Goal: Task Accomplishment & Management: Use online tool/utility

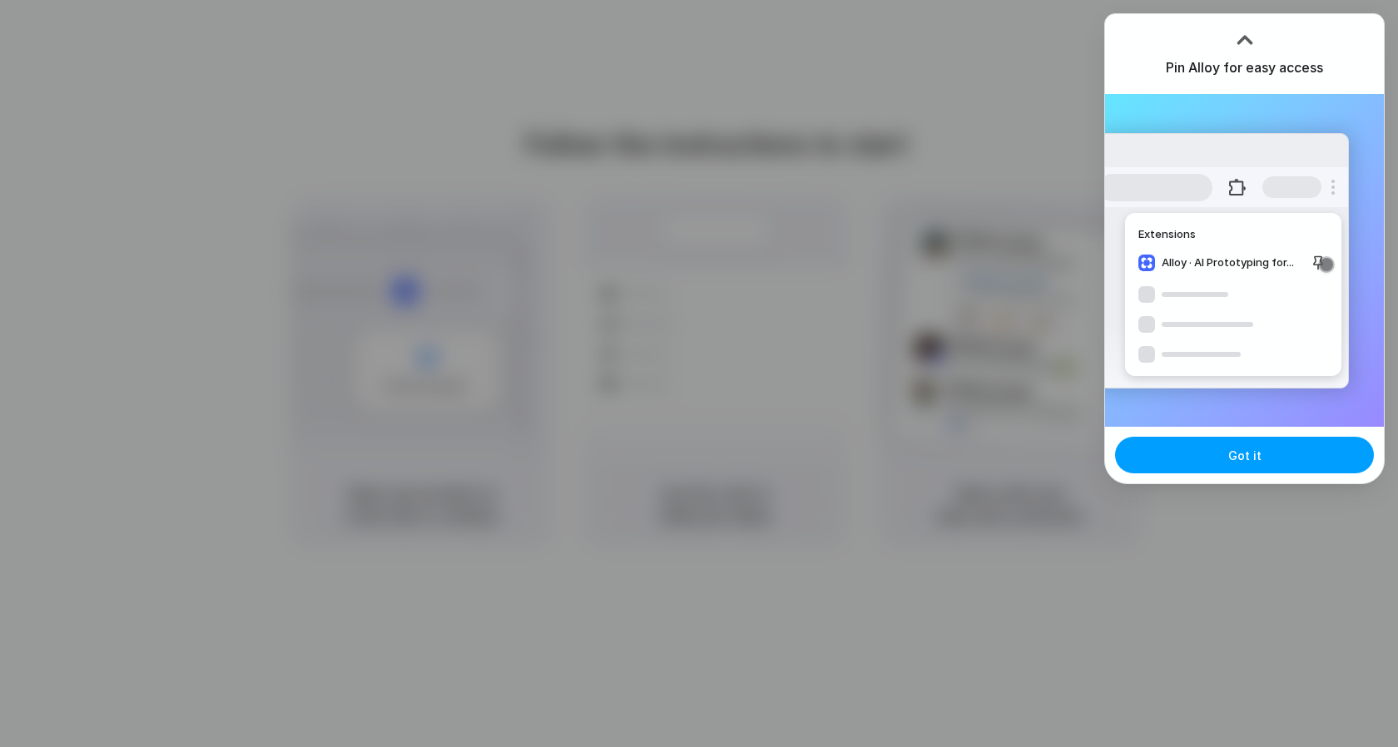
click at [1200, 453] on button "Got it" at bounding box center [1244, 455] width 259 height 37
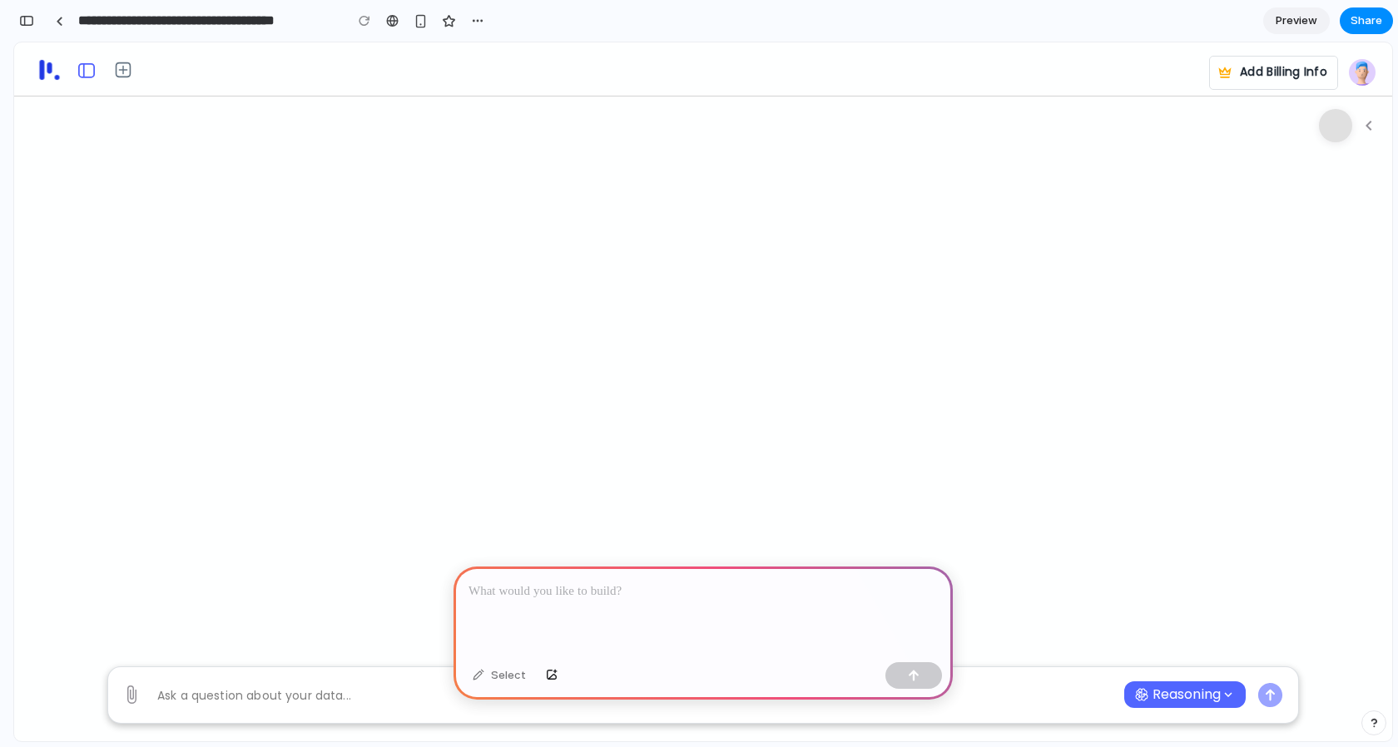
click at [88, 77] on icon "Open" at bounding box center [86, 70] width 17 height 15
click at [1362, 123] on icon "button" at bounding box center [1369, 126] width 20 height 20
click at [1332, 129] on button "Expand" at bounding box center [1335, 125] width 33 height 33
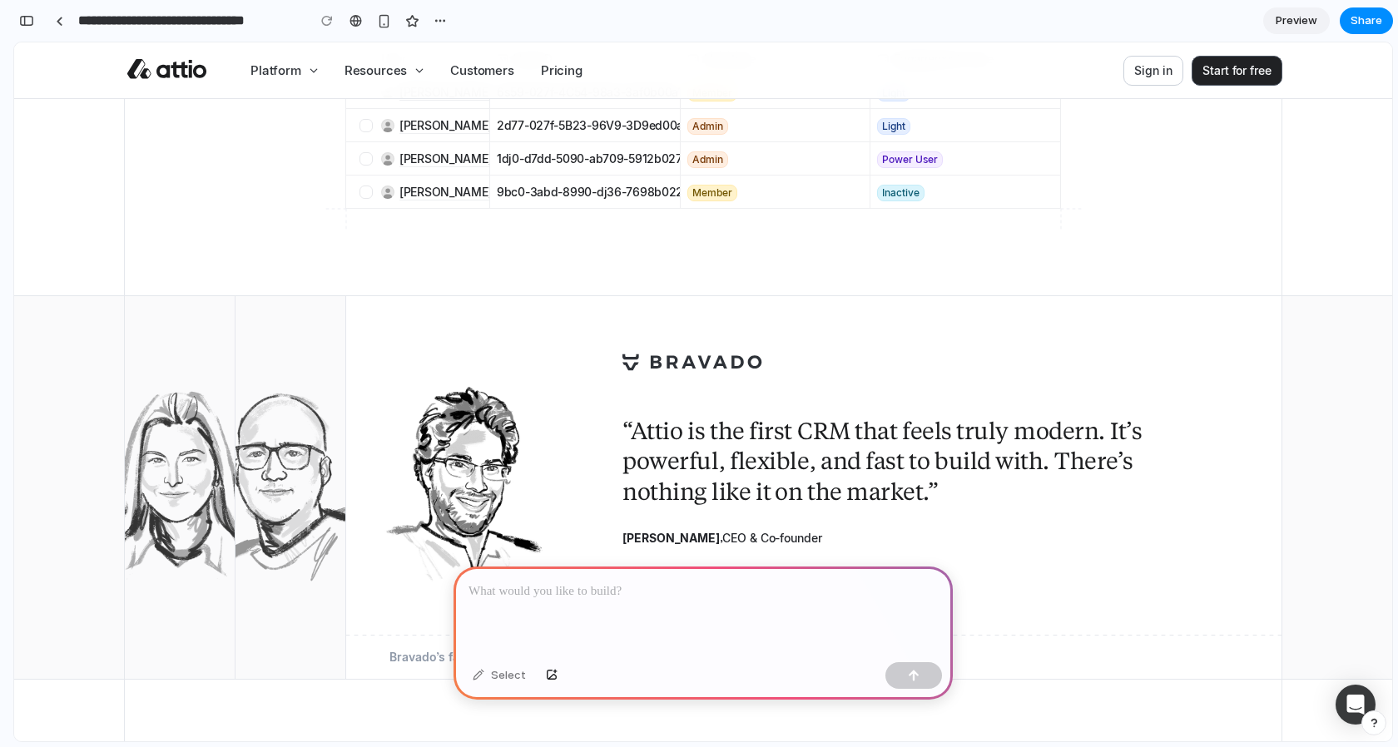
scroll to position [6698, 0]
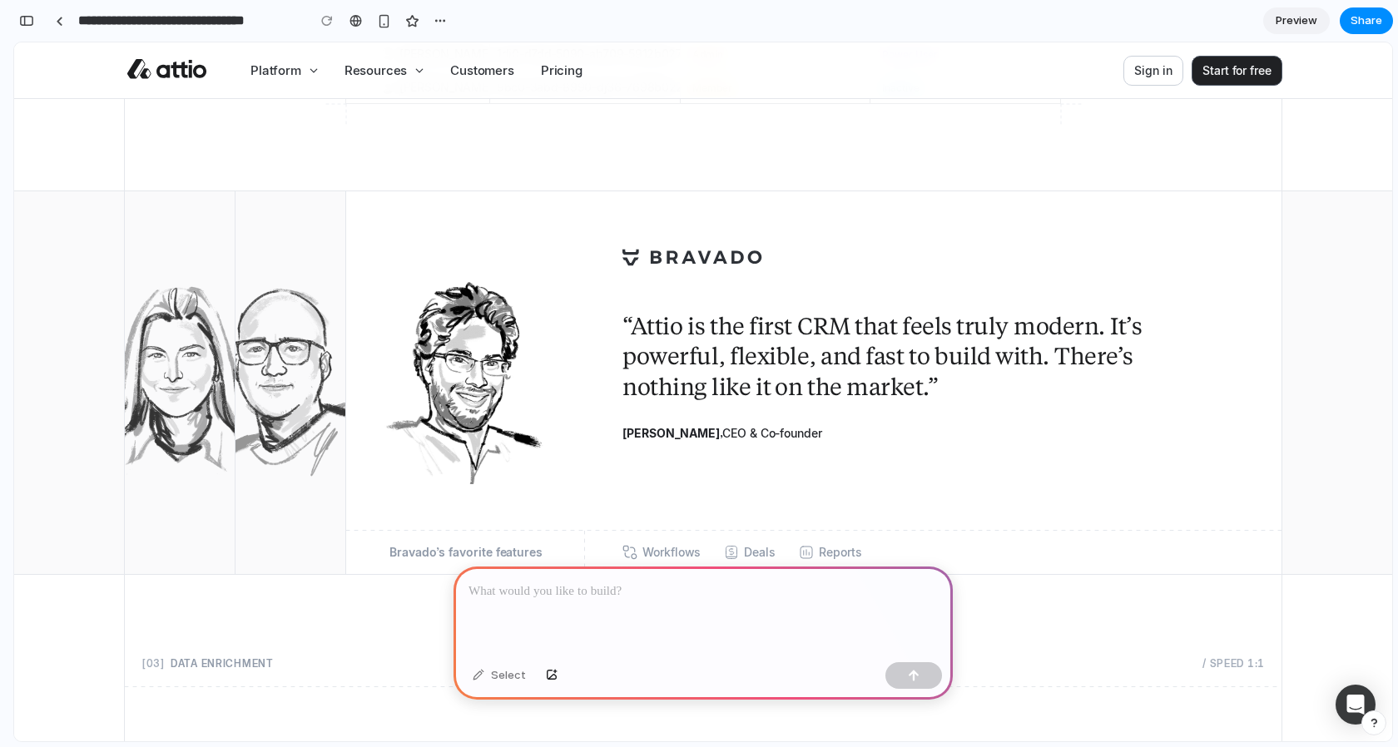
click at [272, 364] on img at bounding box center [288, 382] width 183 height 202
click at [156, 366] on img at bounding box center [178, 382] width 183 height 202
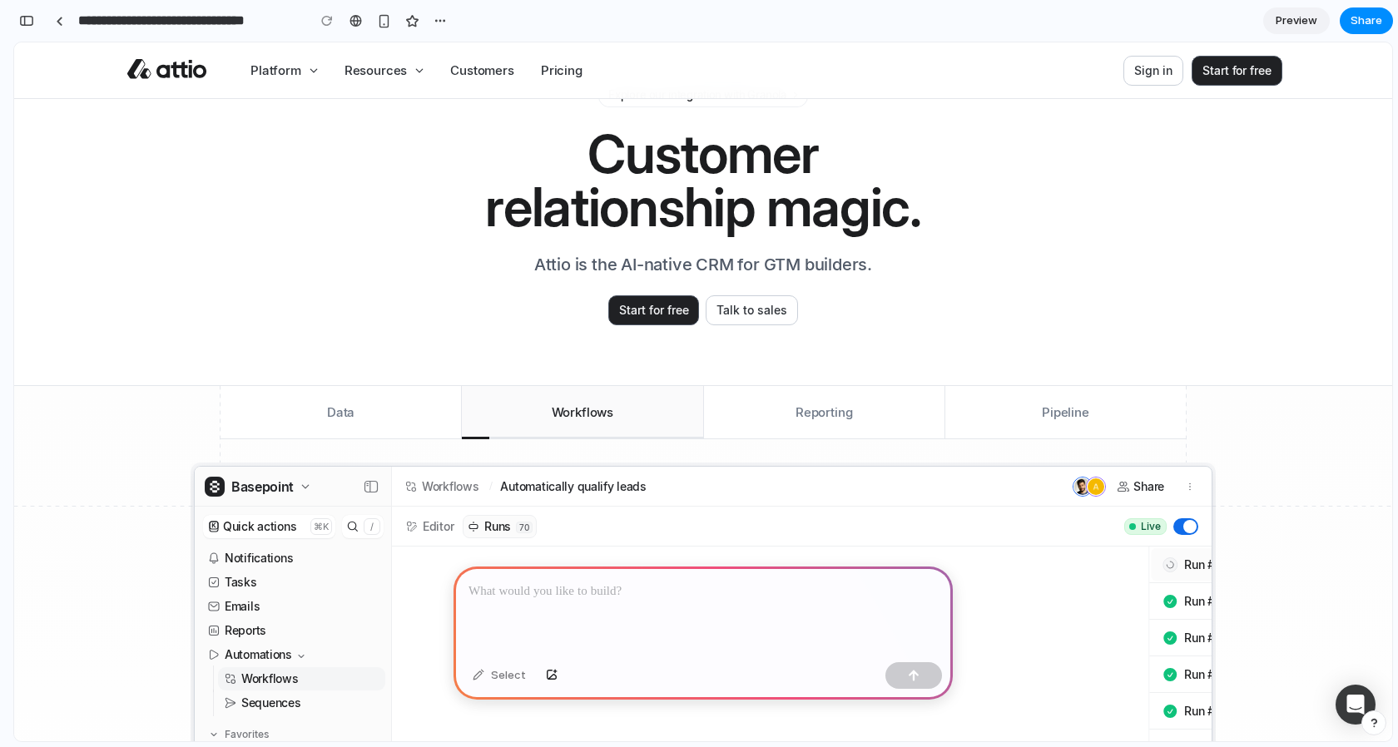
scroll to position [0, 0]
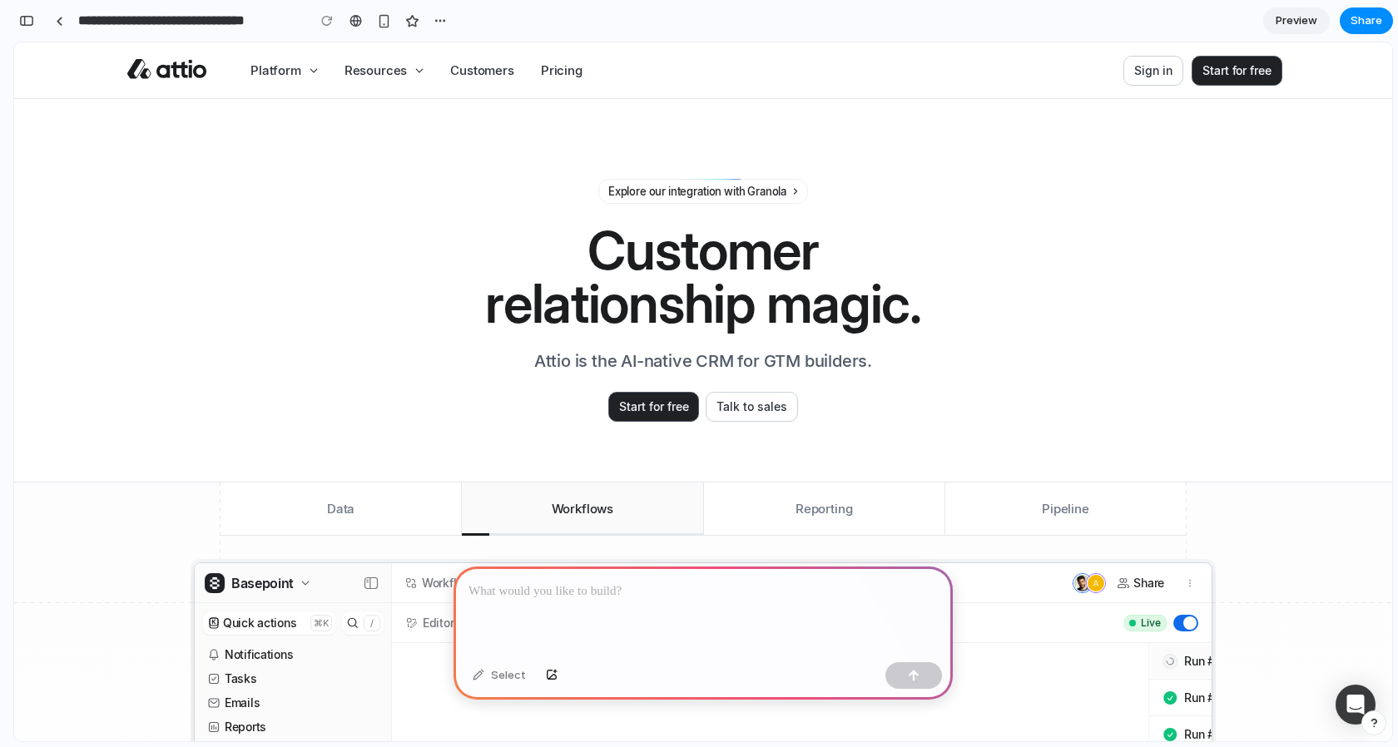
click at [626, 245] on h1 "Customer relationship magic." at bounding box center [703, 277] width 478 height 106
click at [493, 676] on div "Select" at bounding box center [499, 675] width 70 height 27
click at [626, 259] on h1 "Customer relationship magic." at bounding box center [703, 277] width 478 height 106
click at [381, 17] on div "button" at bounding box center [384, 21] width 14 height 14
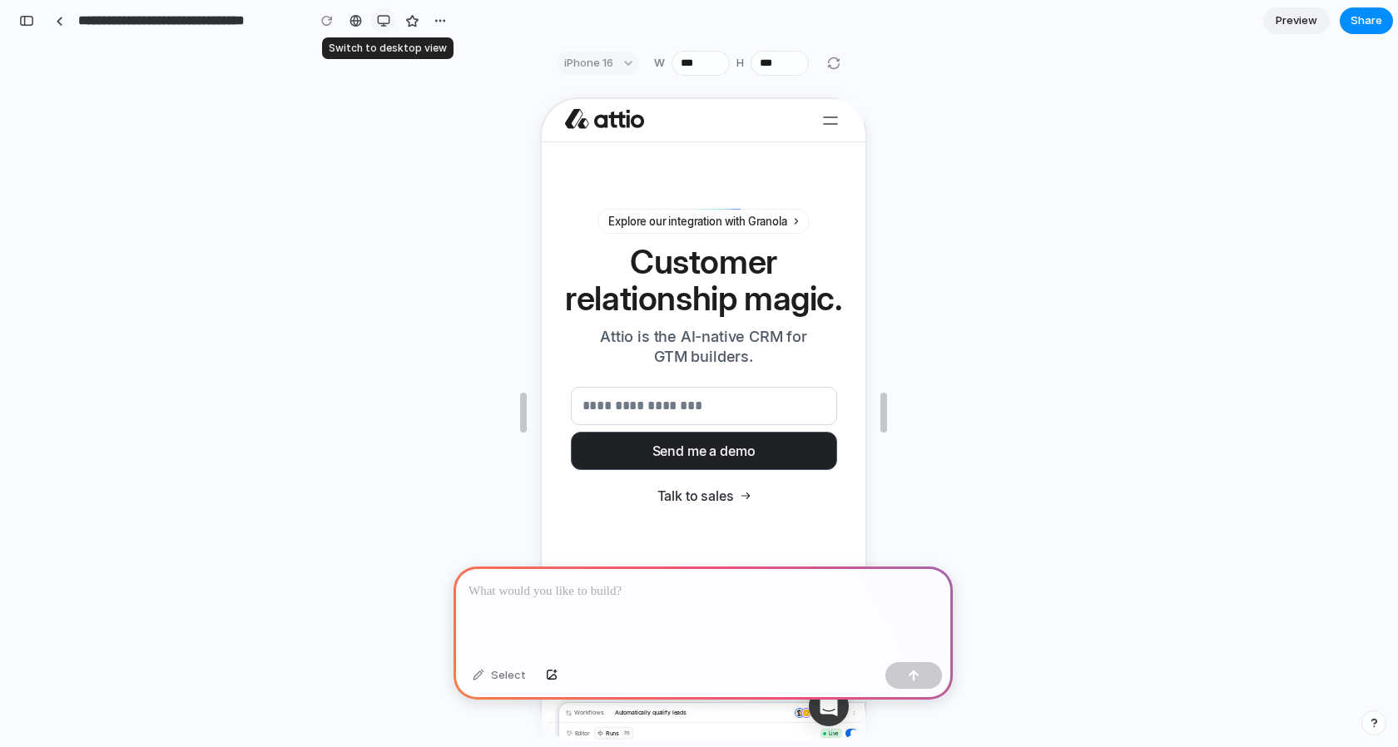
click at [381, 17] on div "button" at bounding box center [383, 20] width 13 height 13
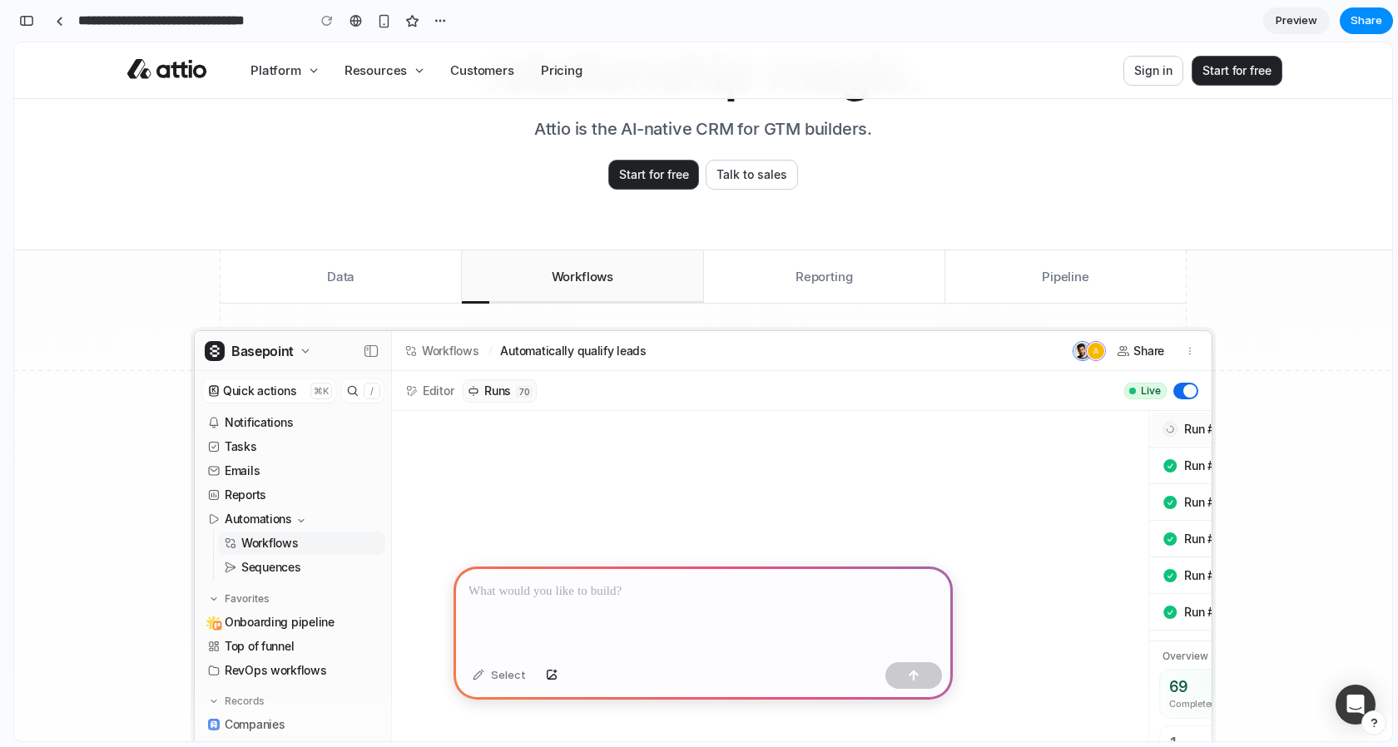
scroll to position [238, 0]
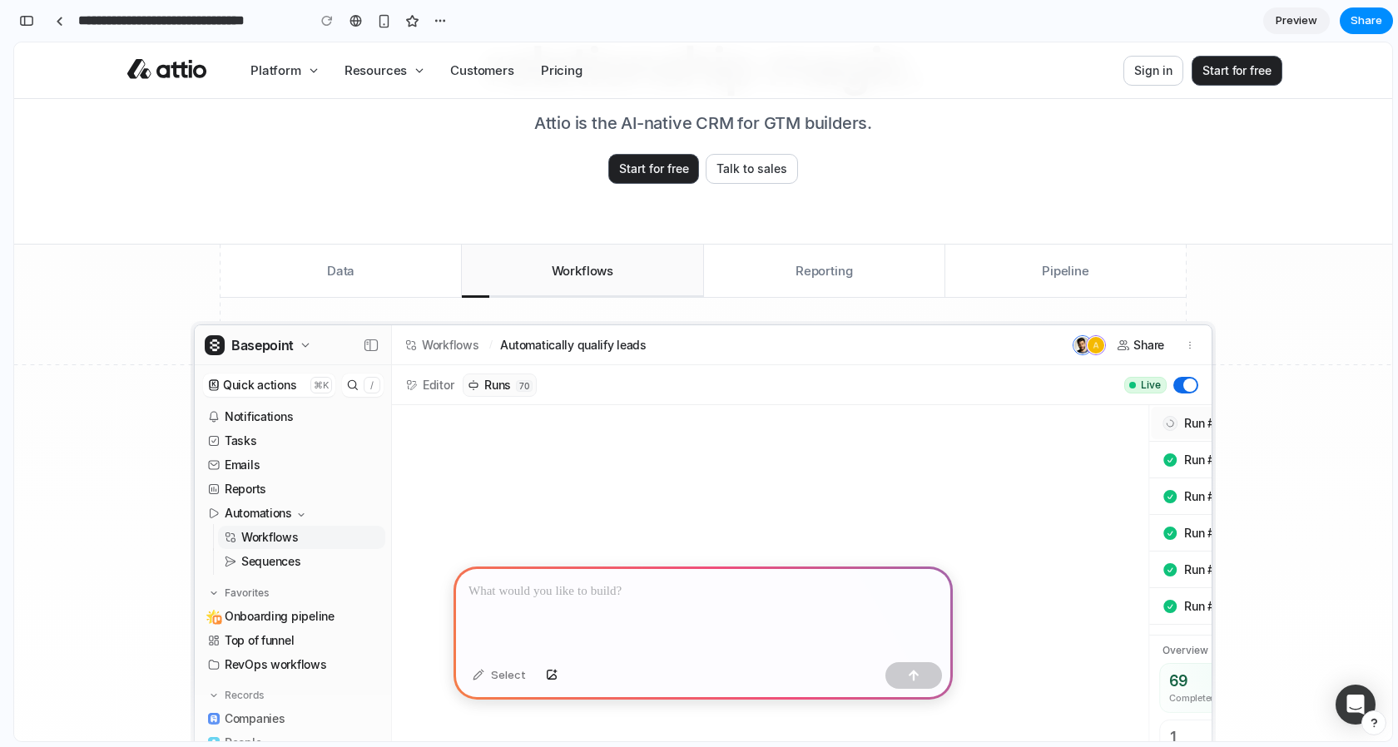
click at [344, 272] on button "Data" at bounding box center [340, 271] width 240 height 53
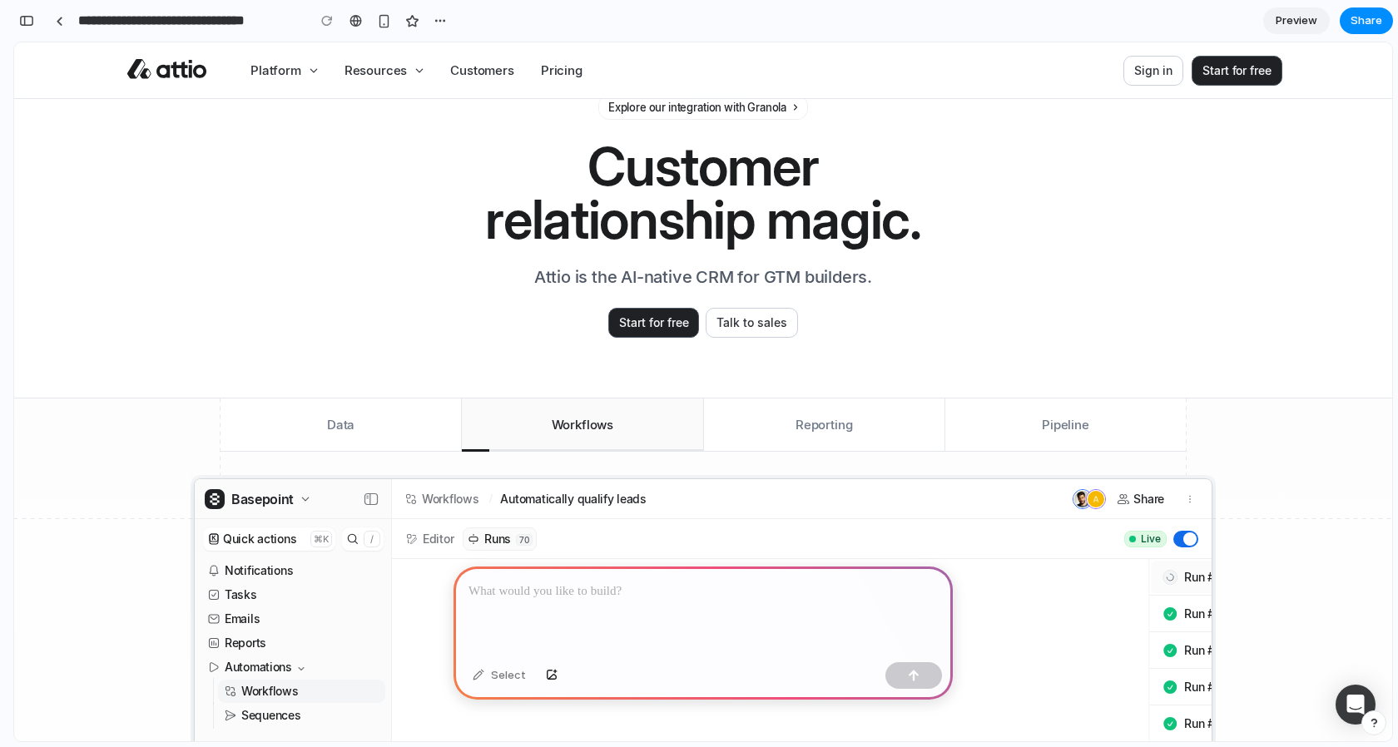
scroll to position [103, 0]
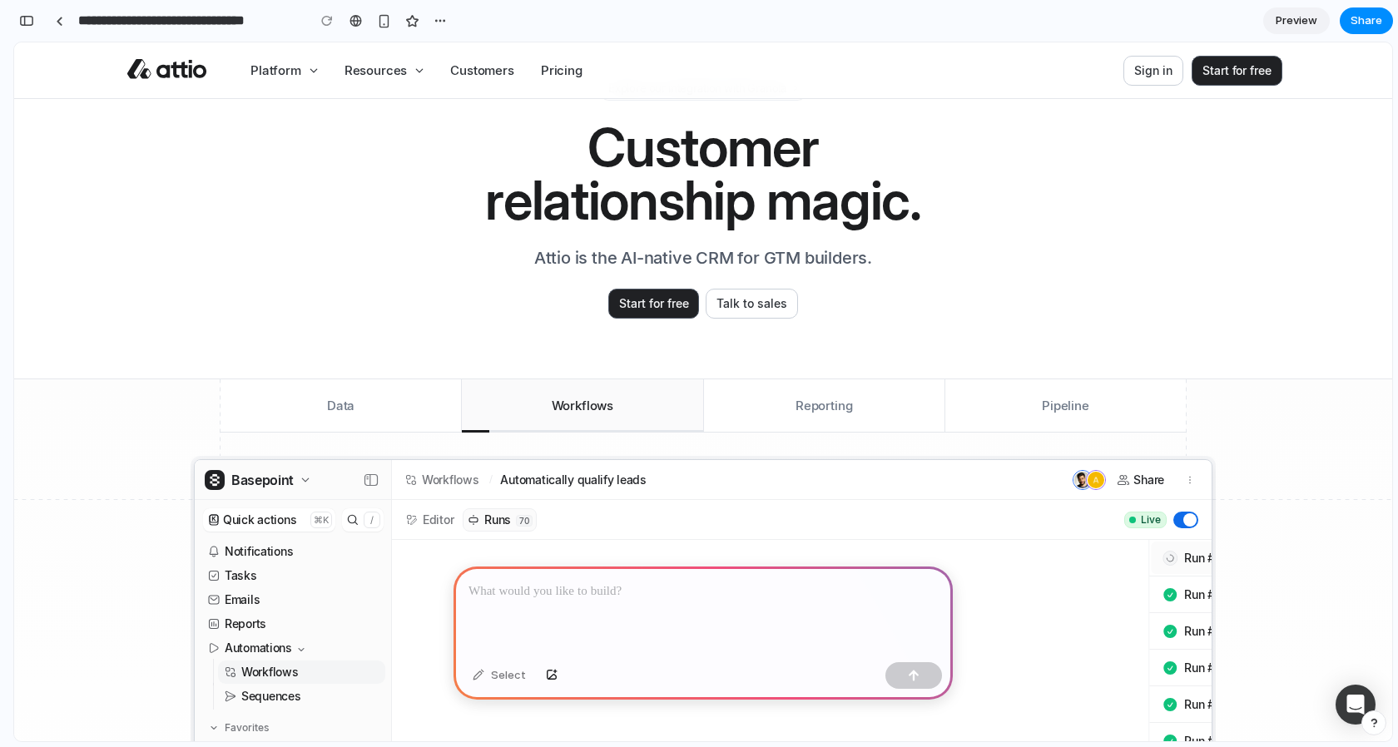
click at [356, 410] on button "Data" at bounding box center [340, 405] width 240 height 53
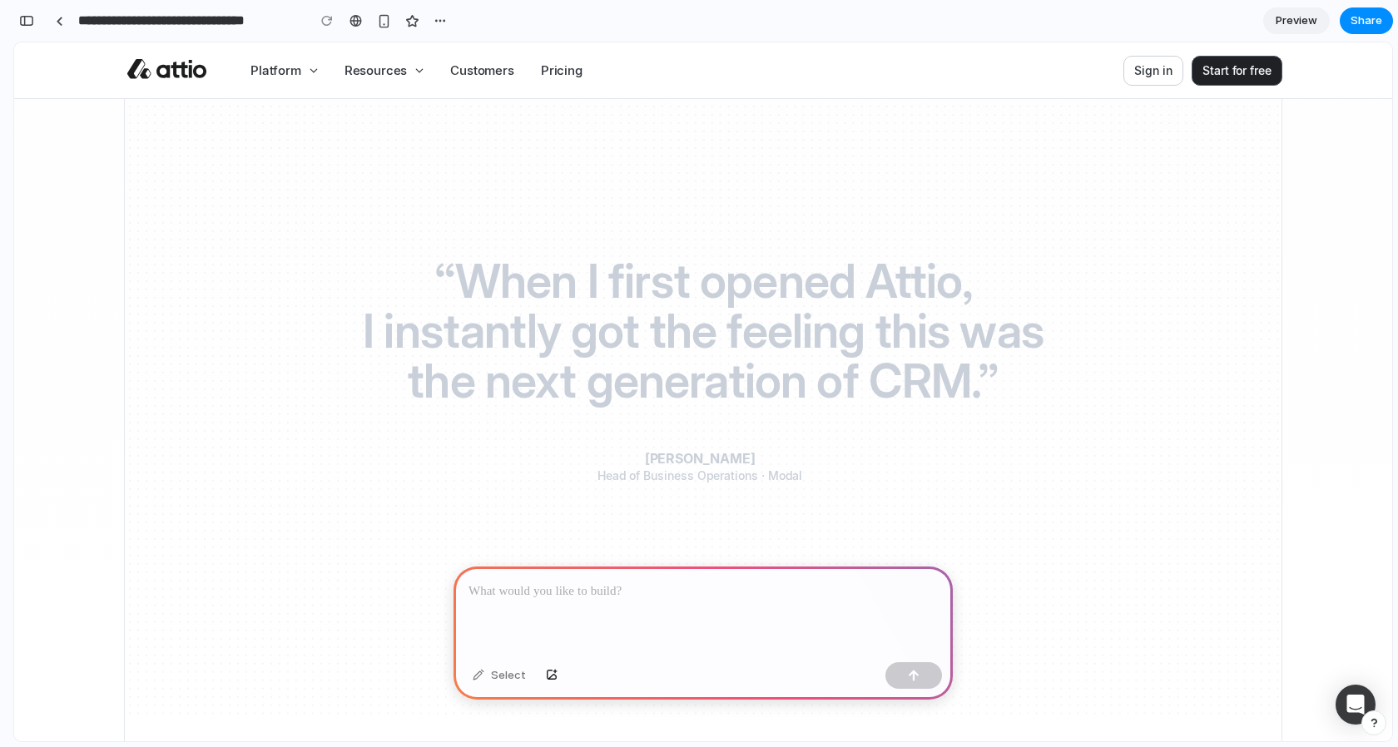
scroll to position [2239, 0]
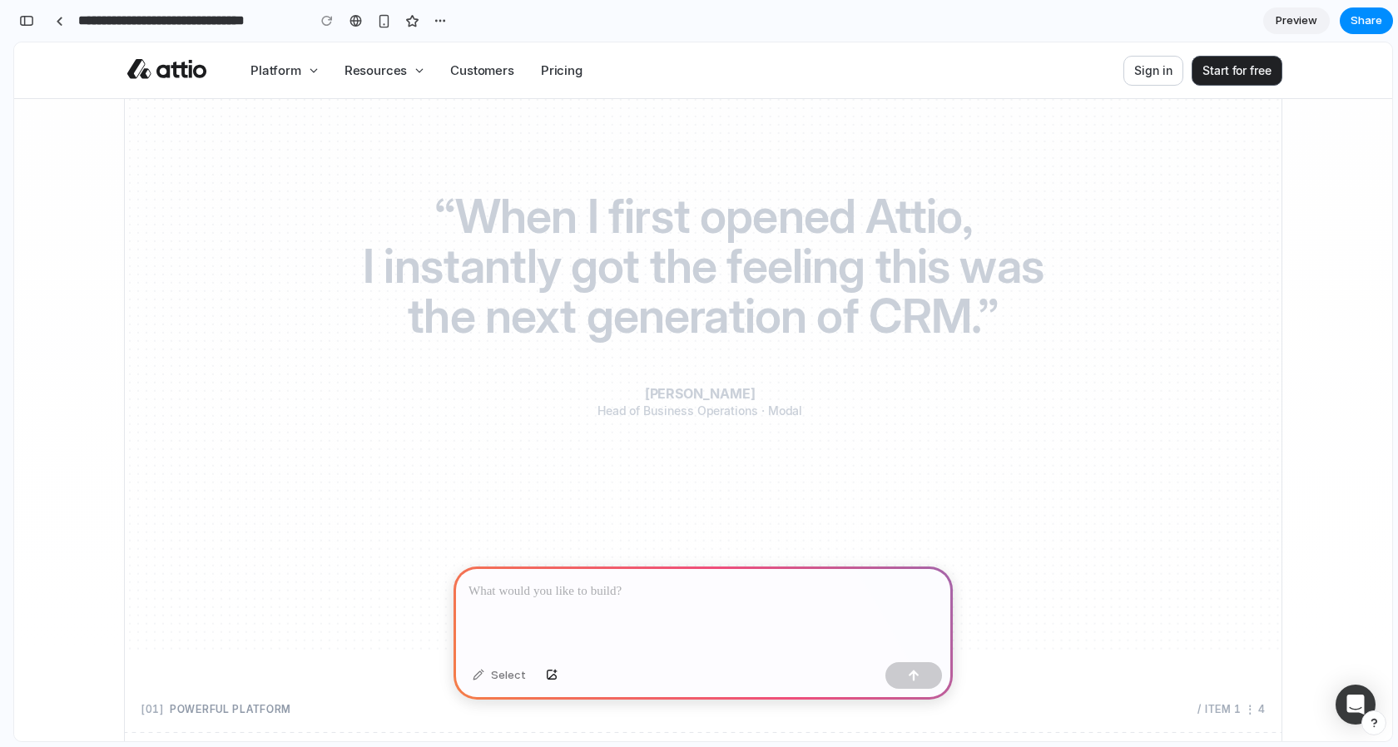
click at [730, 256] on span "feeling" at bounding box center [800, 266] width 148 height 50
click at [1294, 16] on span "Preview" at bounding box center [1296, 20] width 42 height 17
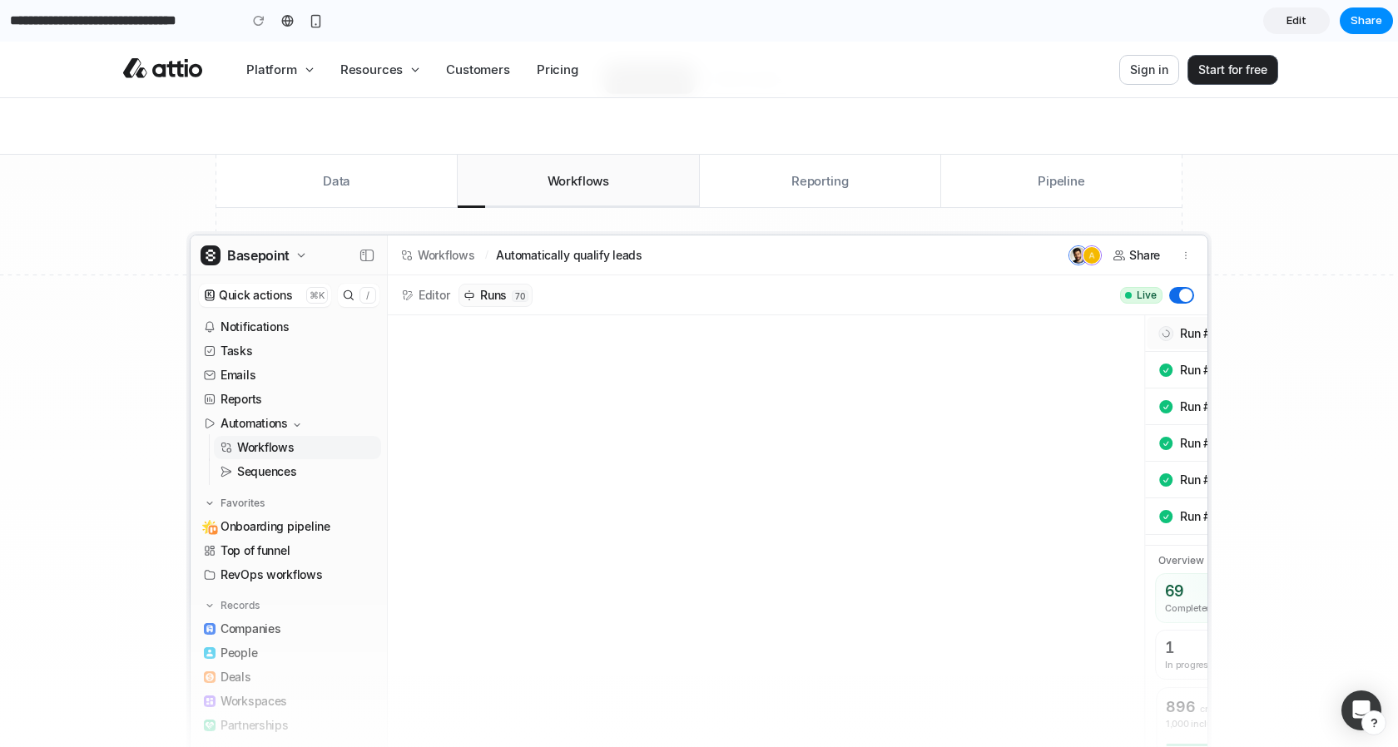
scroll to position [328, 0]
click at [839, 186] on button "Reporting" at bounding box center [820, 180] width 240 height 53
click at [1057, 181] on button "Pipeline" at bounding box center [1061, 180] width 240 height 53
click at [281, 192] on button "Data" at bounding box center [336, 180] width 240 height 53
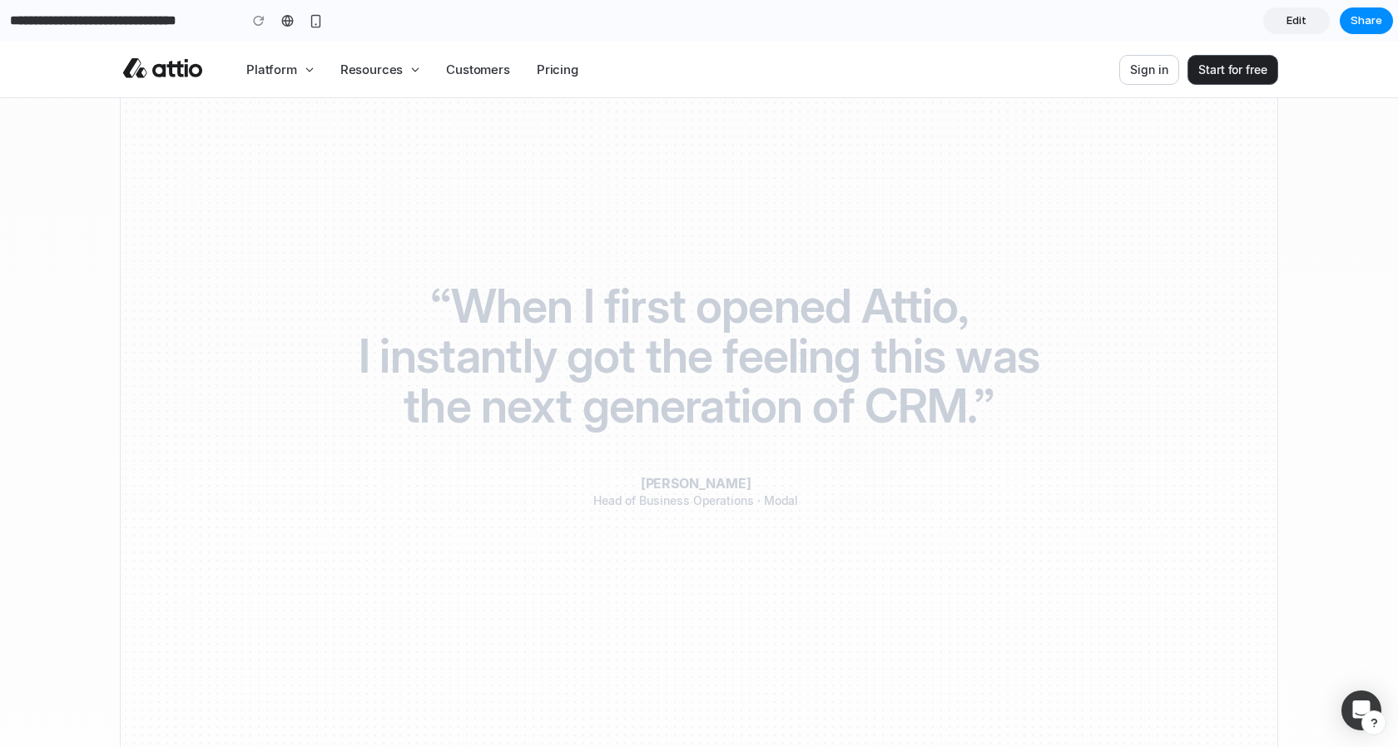
scroll to position [1289, 0]
click at [1290, 17] on span "Edit" at bounding box center [1296, 20] width 20 height 17
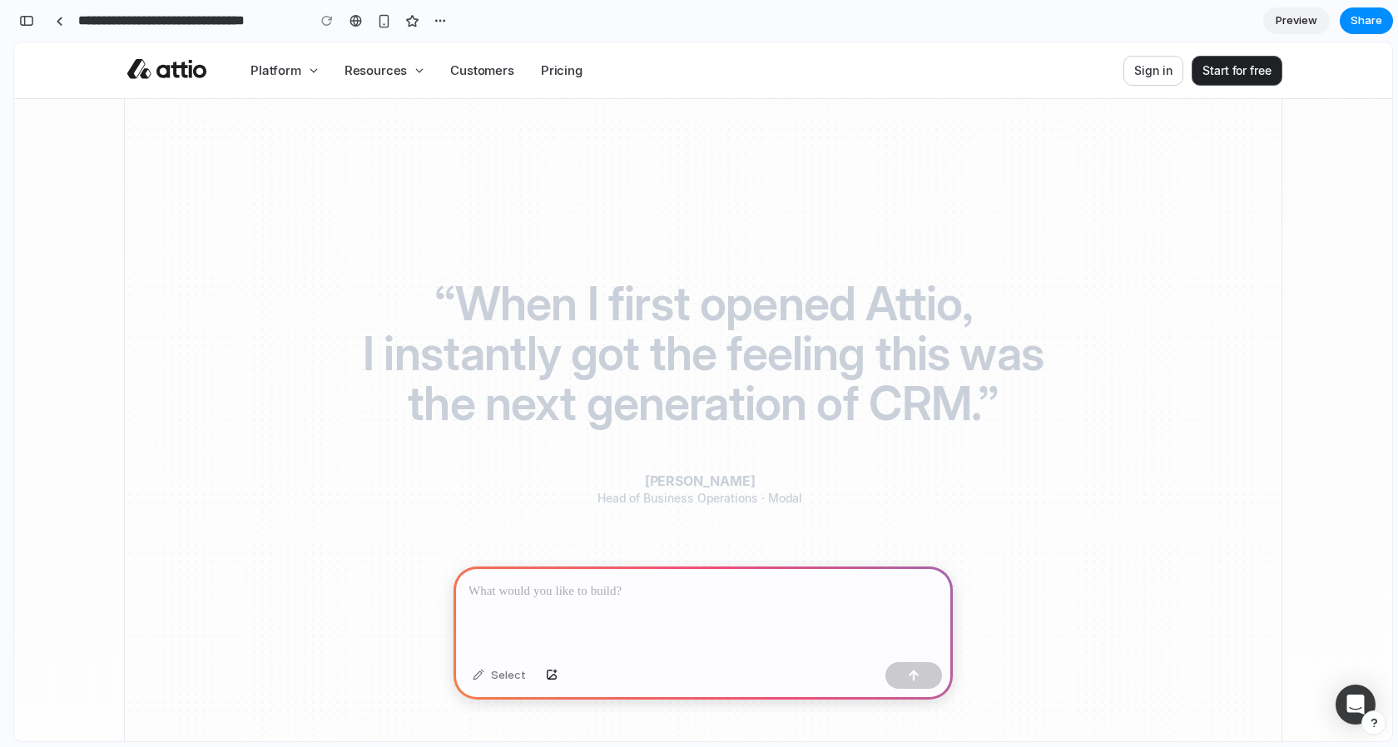
click at [484, 305] on span "“When" at bounding box center [510, 304] width 153 height 50
click at [513, 321] on span "“When" at bounding box center [510, 304] width 153 height 50
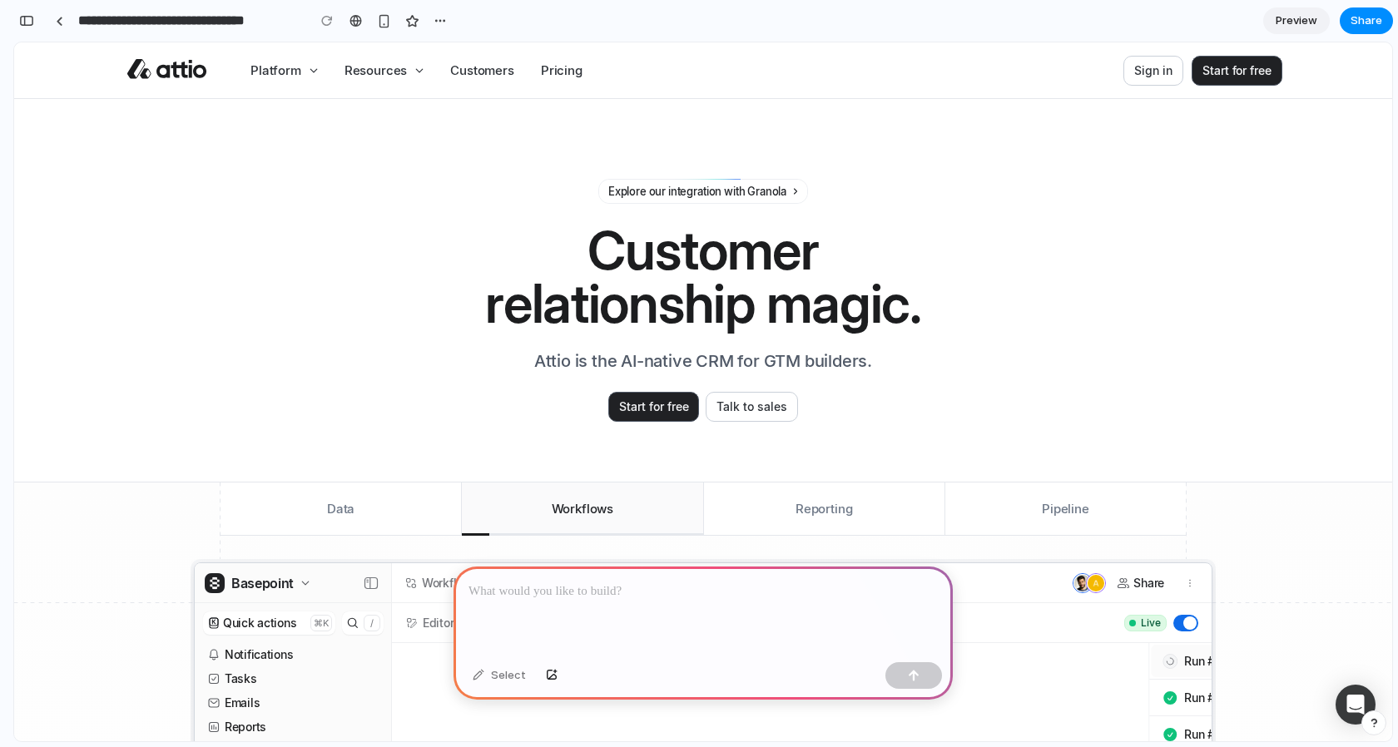
click at [624, 260] on h1 "Customer relationship magic." at bounding box center [703, 277] width 478 height 106
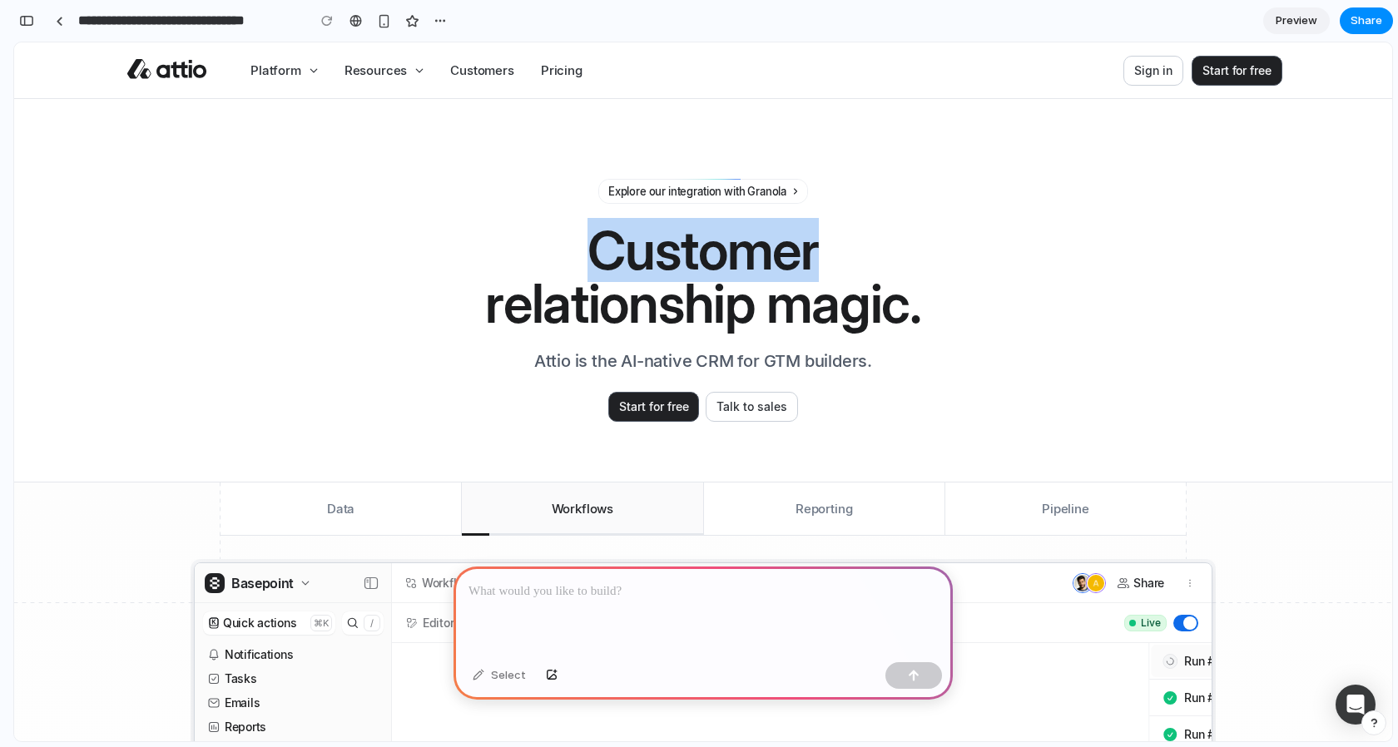
click at [624, 260] on h1 "Customer relationship magic." at bounding box center [703, 277] width 478 height 106
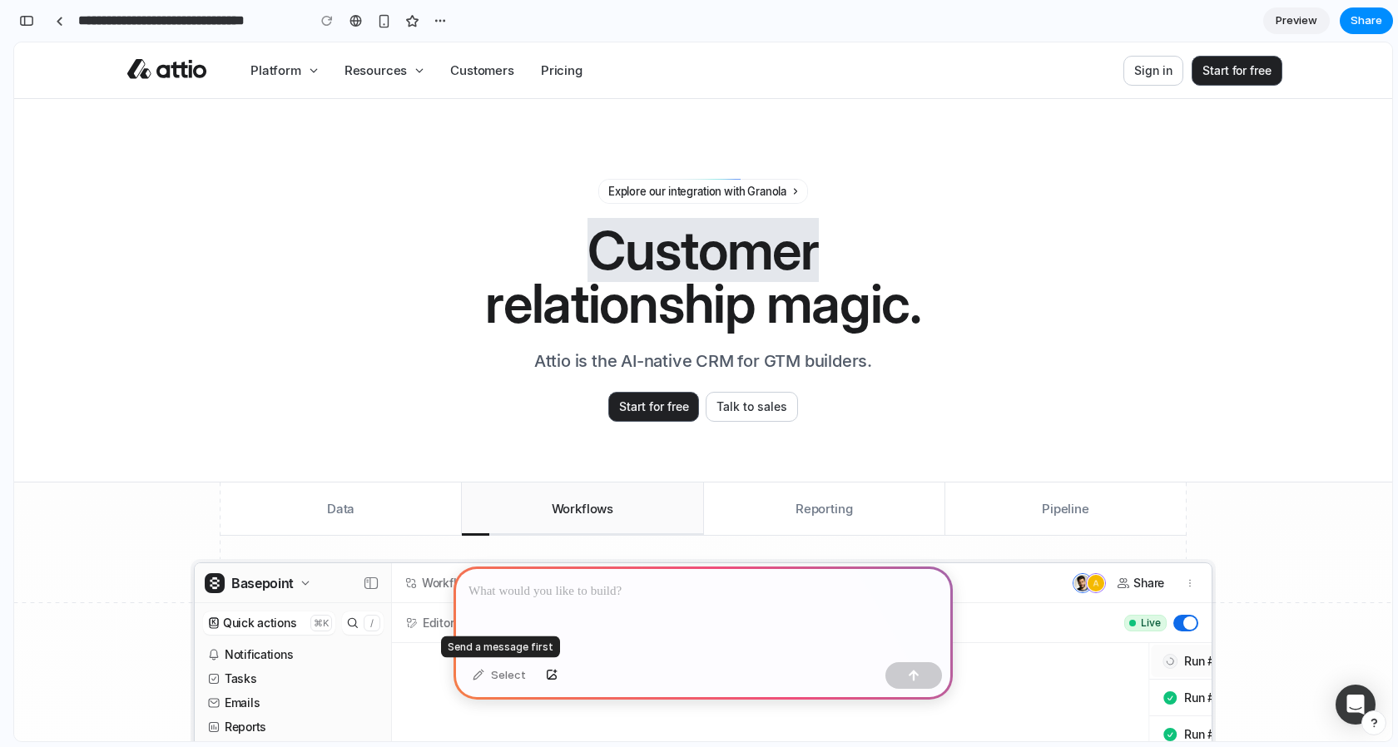
click at [475, 676] on div "Select" at bounding box center [499, 675] width 70 height 27
click at [572, 586] on p at bounding box center [702, 592] width 469 height 20
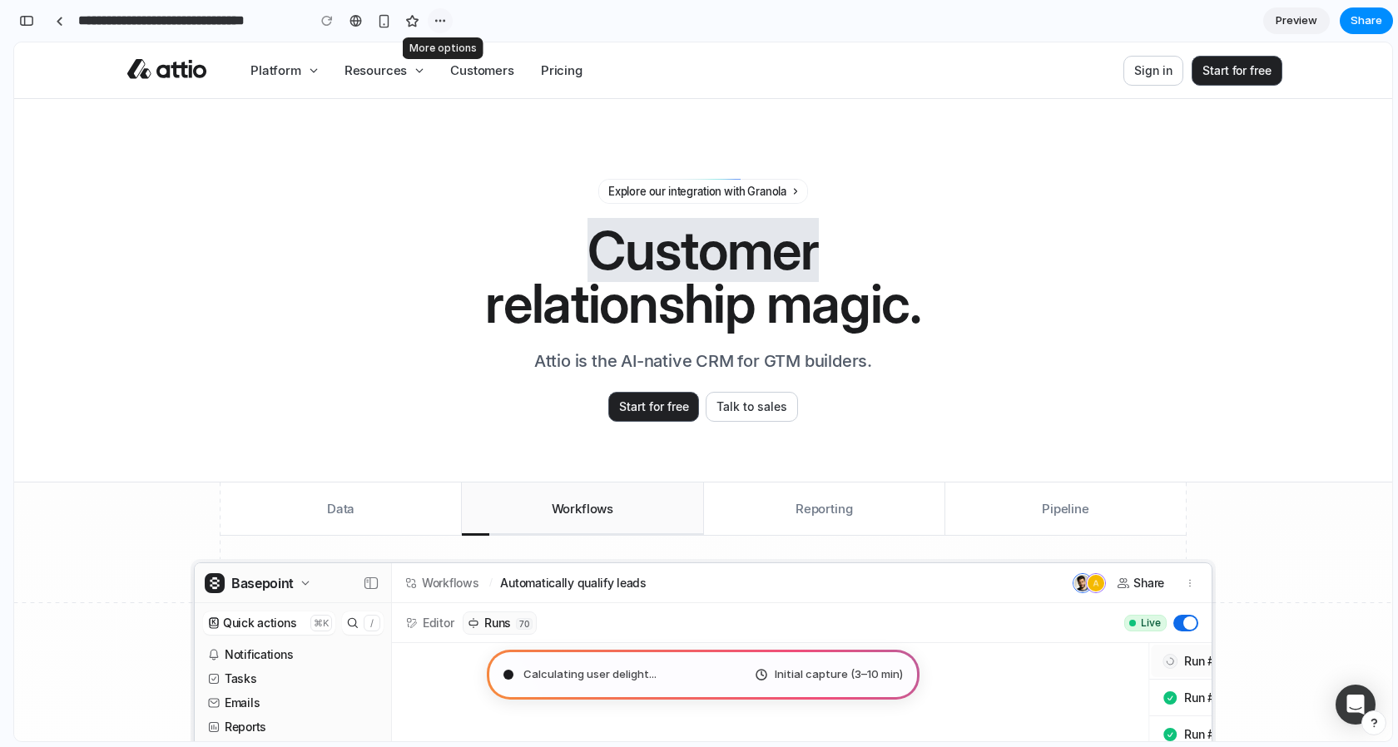
click at [438, 18] on div "button" at bounding box center [439, 20] width 13 height 13
click at [297, 220] on div "Duplicate Delete" at bounding box center [699, 373] width 1398 height 747
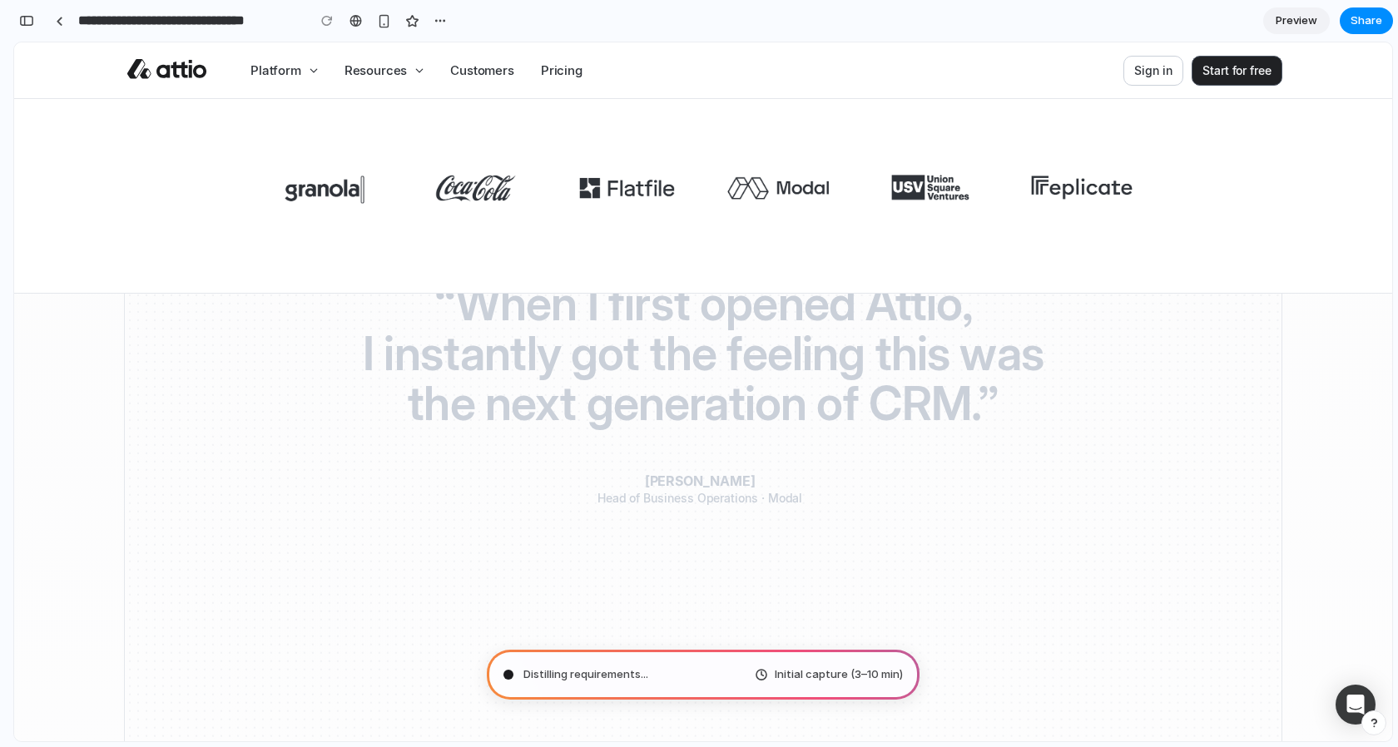
scroll to position [1134, 0]
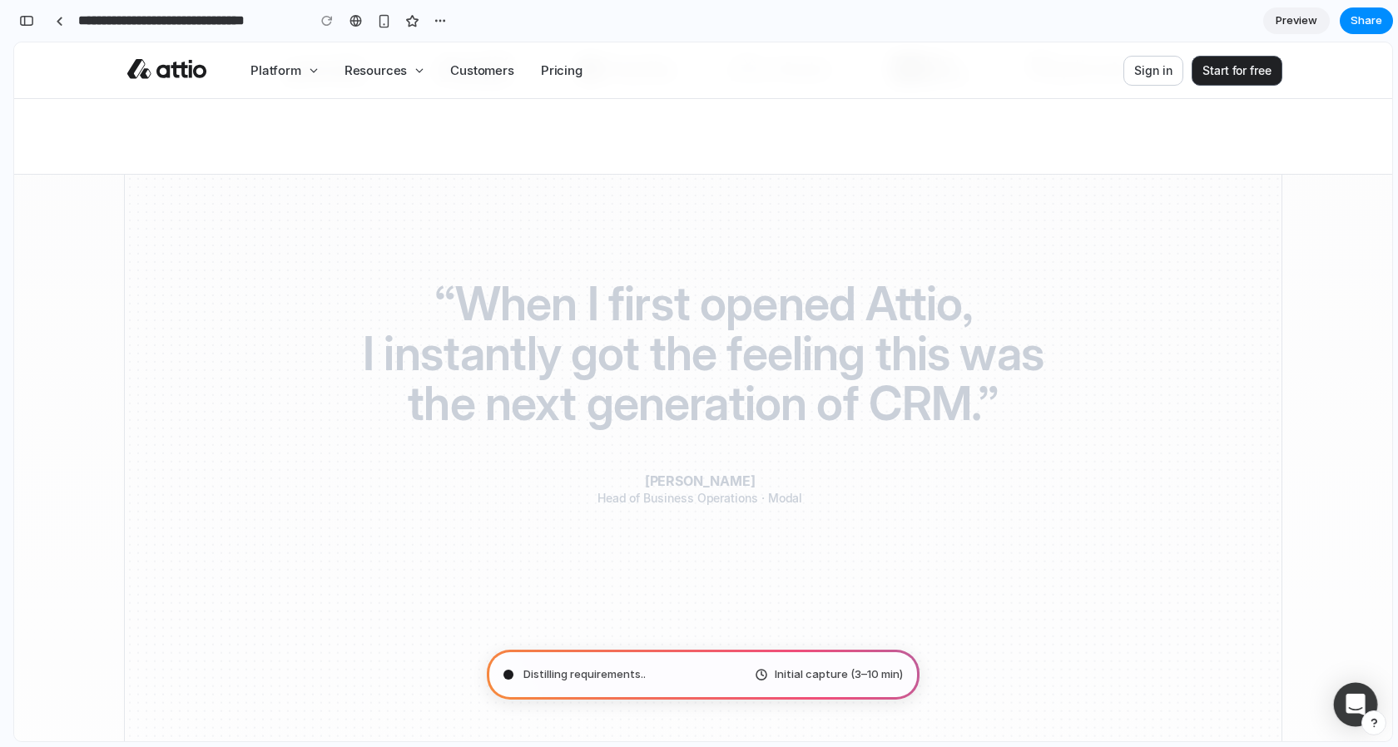
click at [1345, 706] on icon "Open Intercom Messenger" at bounding box center [1354, 705] width 19 height 22
click at [1243, 582] on rect at bounding box center [703, 484] width 1156 height 770
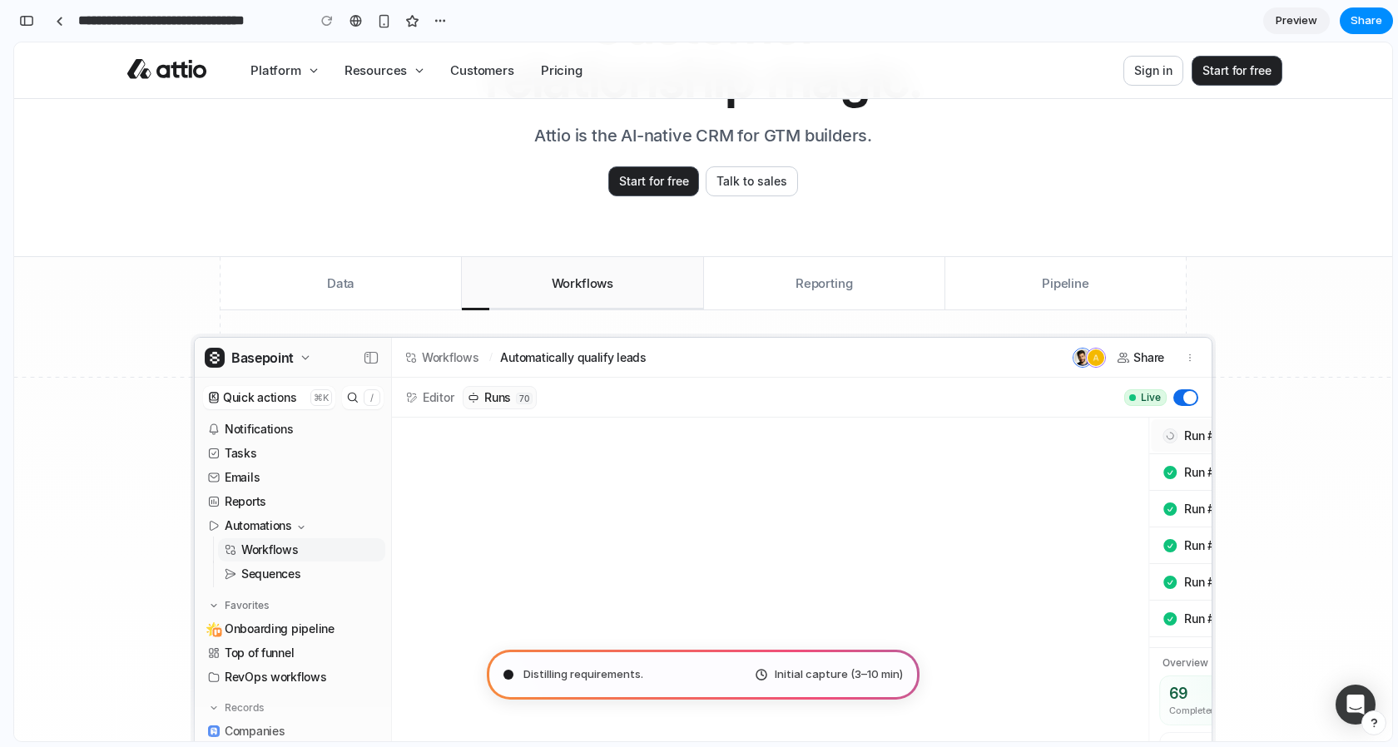
scroll to position [0, 0]
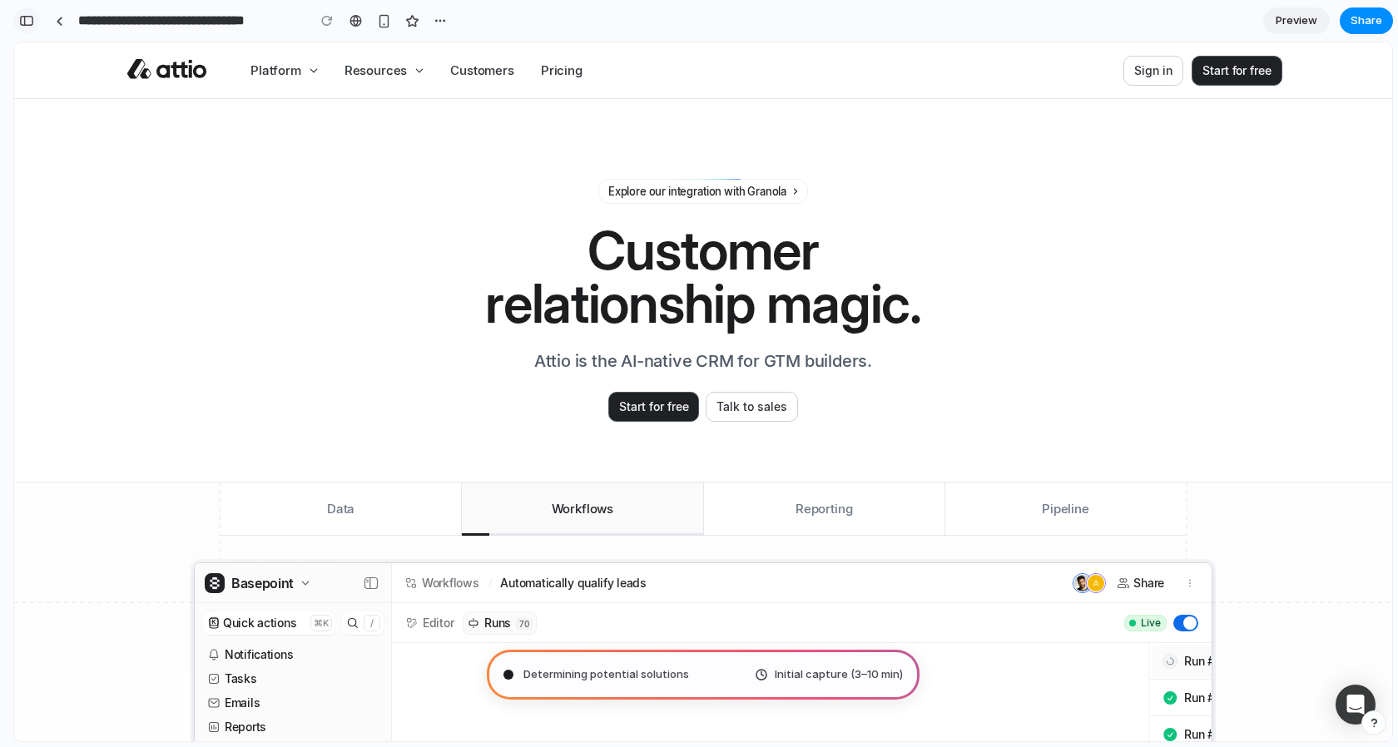
click at [29, 15] on div "button" at bounding box center [26, 21] width 15 height 12
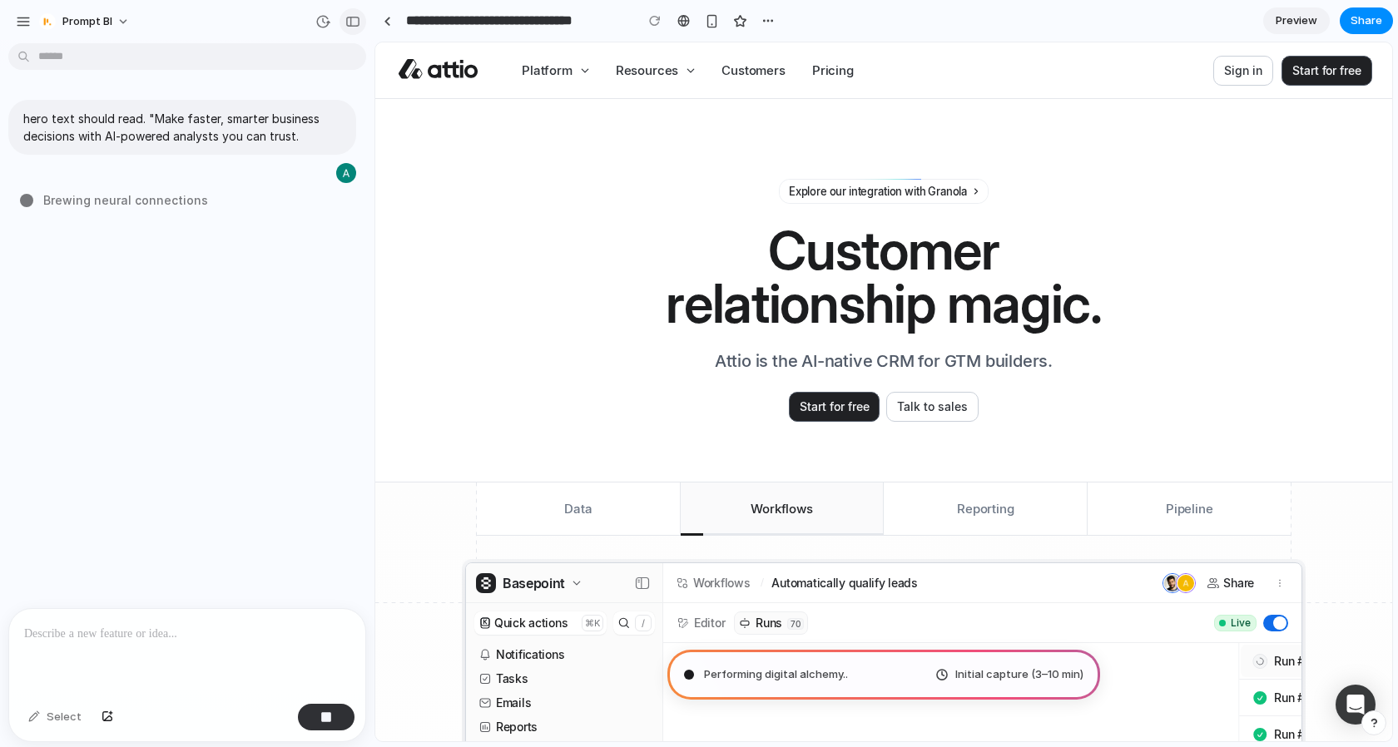
click at [361, 22] on button "button" at bounding box center [352, 21] width 27 height 27
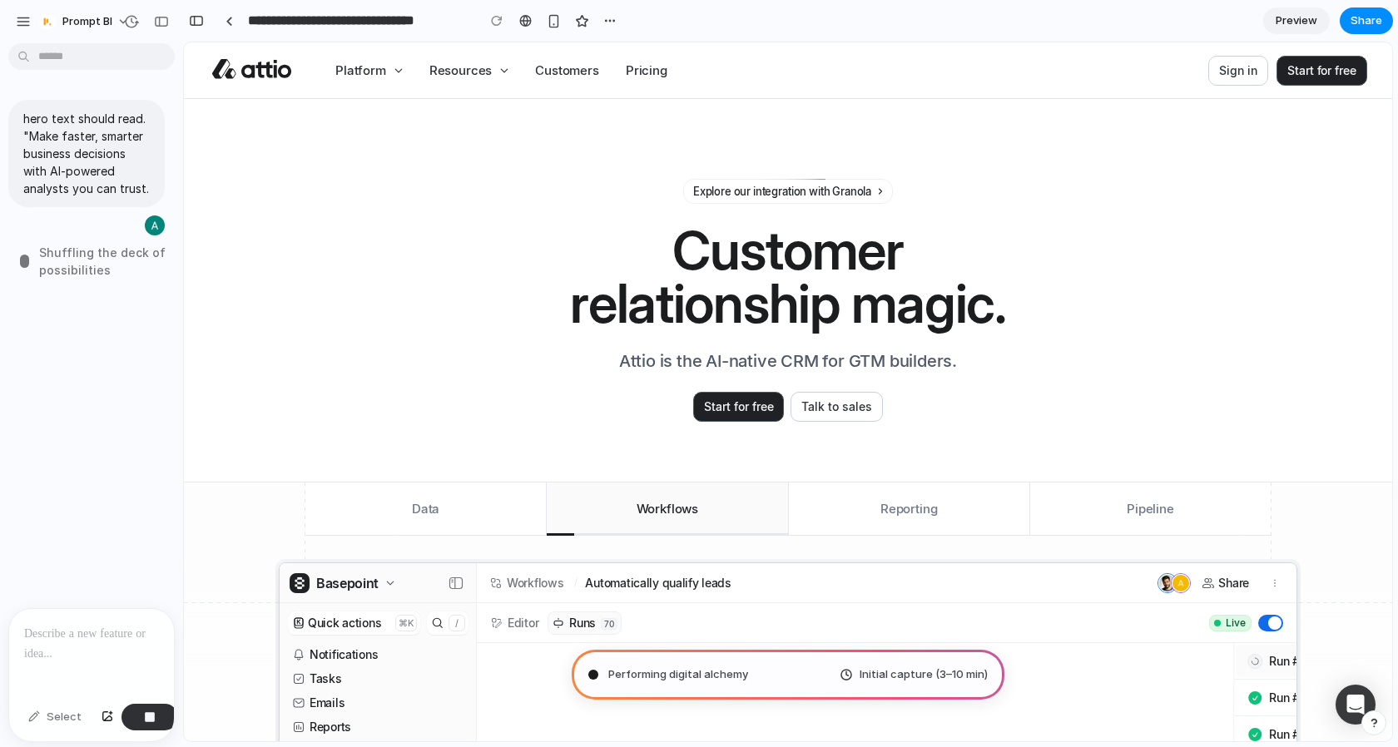
type input "**********"
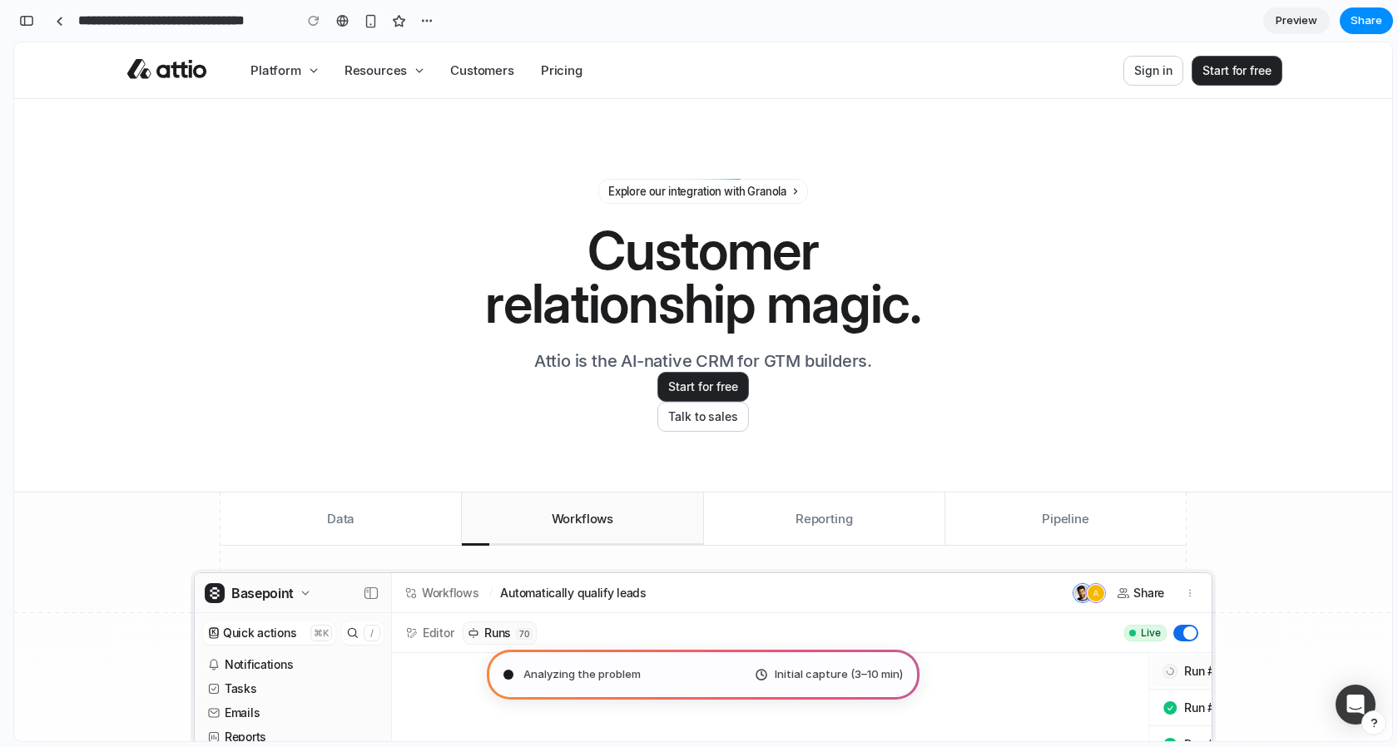
scroll to position [288, 0]
